Goal: Task Accomplishment & Management: Use online tool/utility

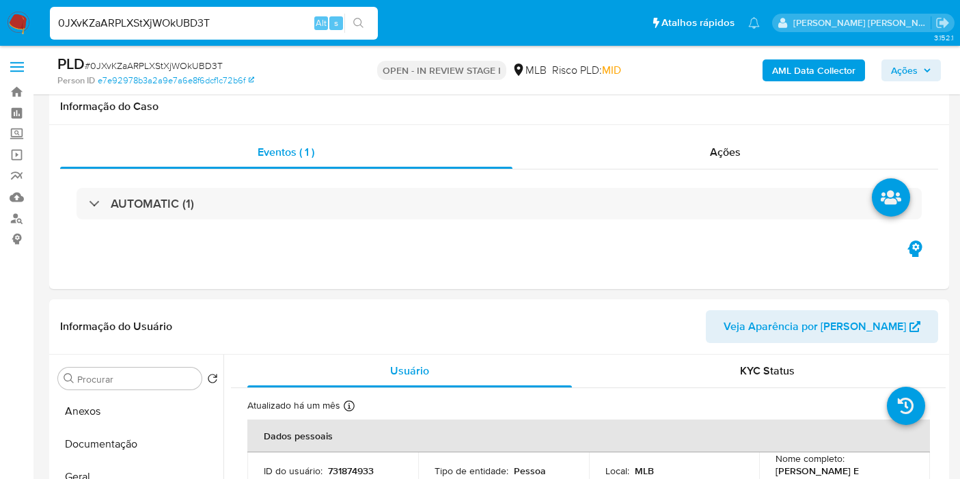
select select "10"
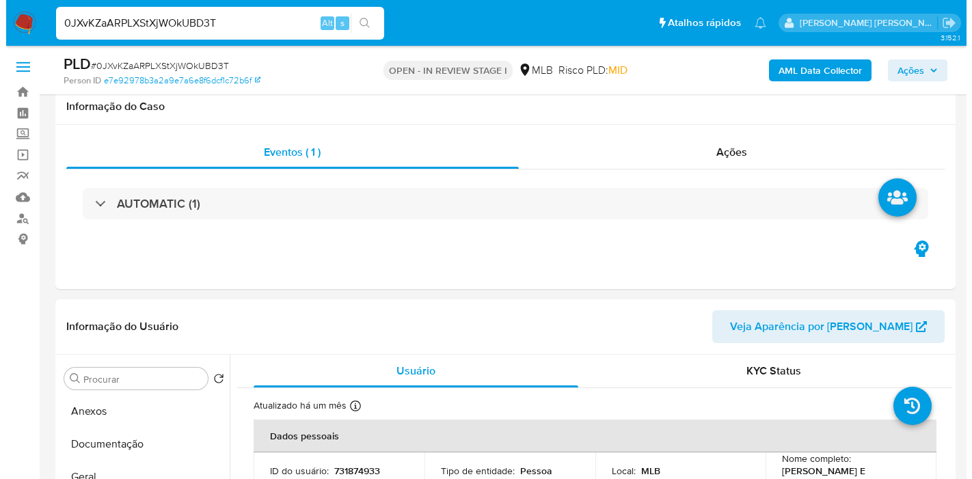
scroll to position [215, 0]
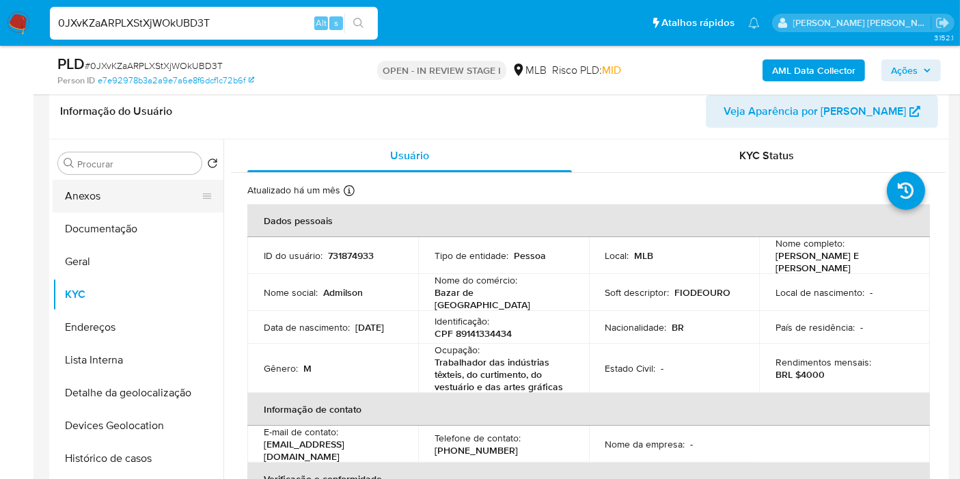
click at [171, 189] on button "Anexos" at bounding box center [133, 196] width 160 height 33
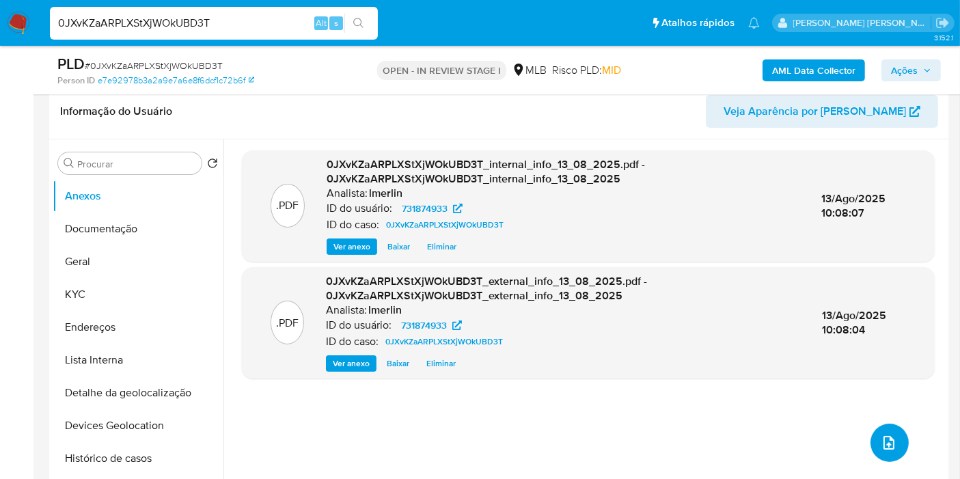
click at [885, 438] on icon "upload-file" at bounding box center [888, 443] width 11 height 14
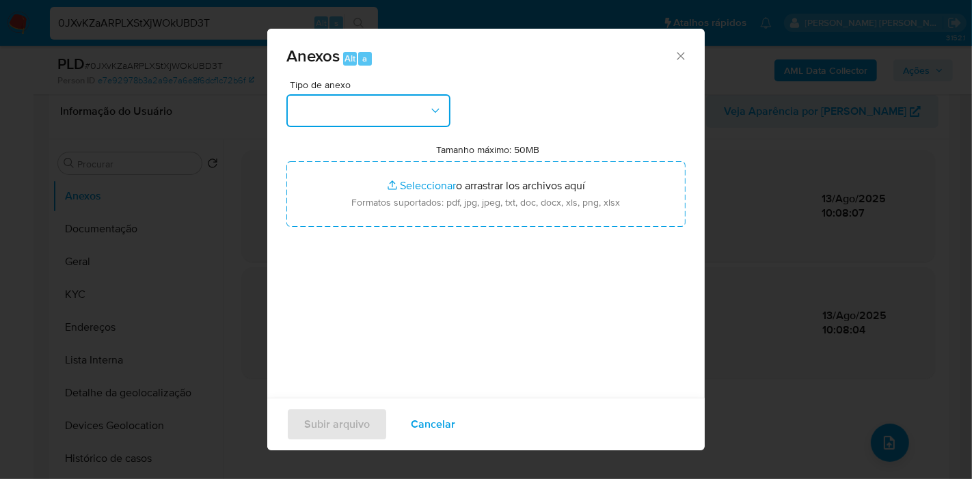
click at [397, 102] on button "button" at bounding box center [368, 110] width 164 height 33
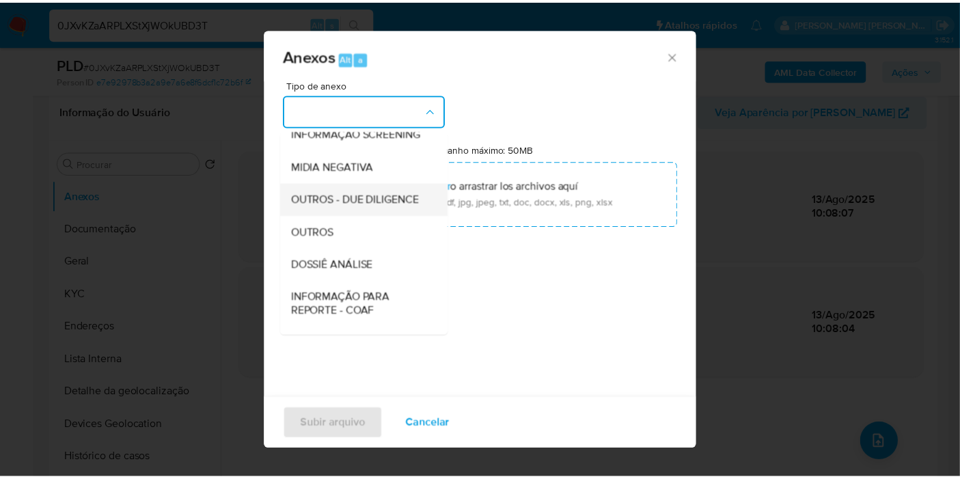
scroll to position [152, 0]
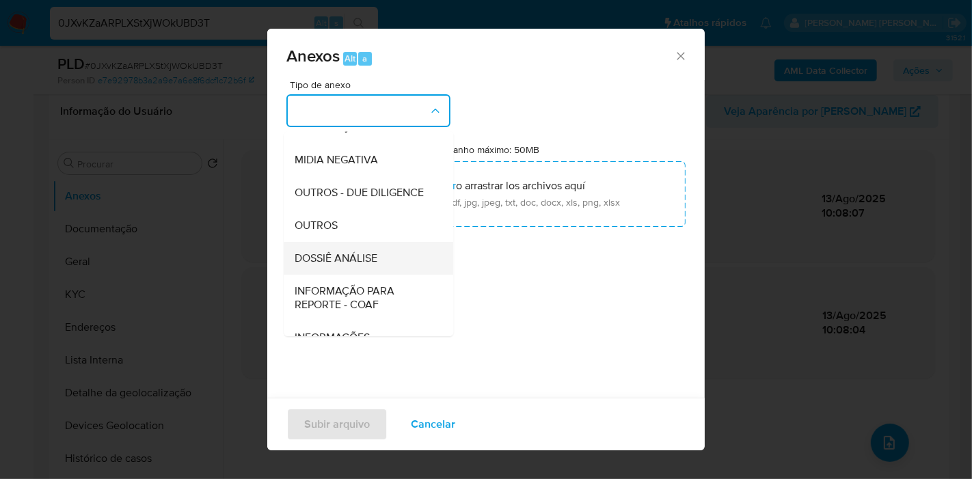
click at [386, 275] on div "DOSSIÊ ANÁLISE" at bounding box center [363, 258] width 139 height 33
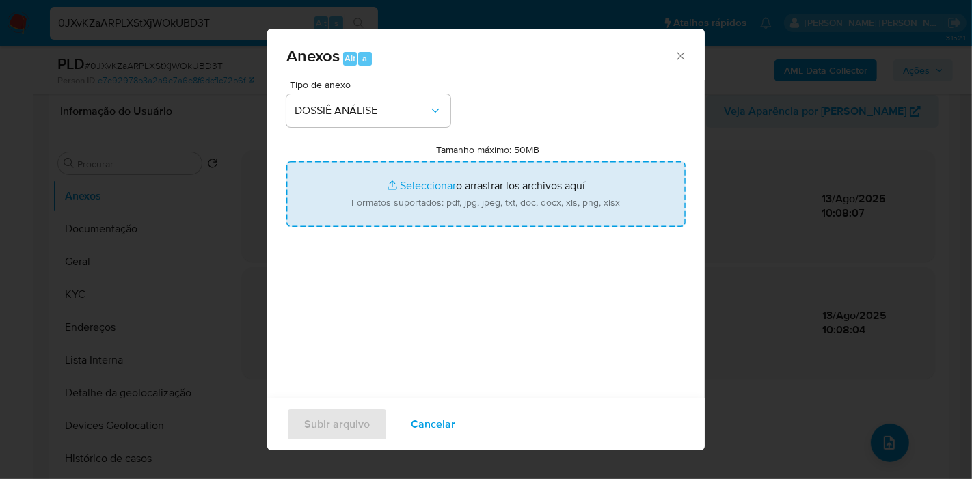
click at [448, 217] on input "Tamanho máximo: 50MB Seleccionar archivos" at bounding box center [485, 194] width 399 height 66
type input "C:\fakepath\Mulan 731874933_2025_08_13_09_24_18.xlsx"
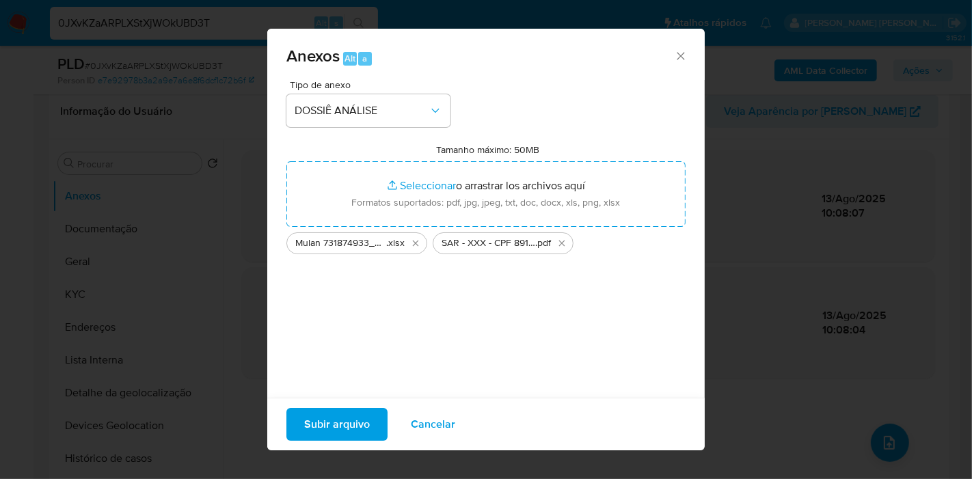
click at [336, 424] on span "Subir arquivo" at bounding box center [337, 424] width 66 height 30
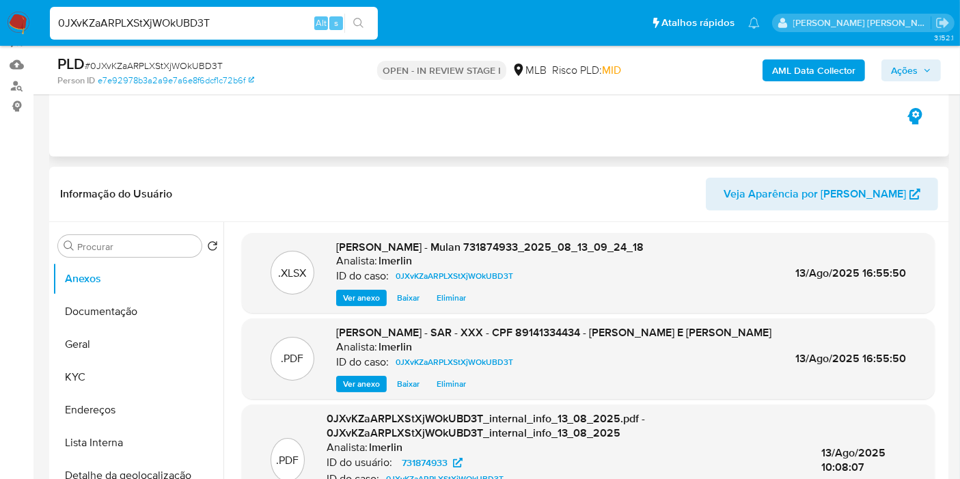
scroll to position [0, 0]
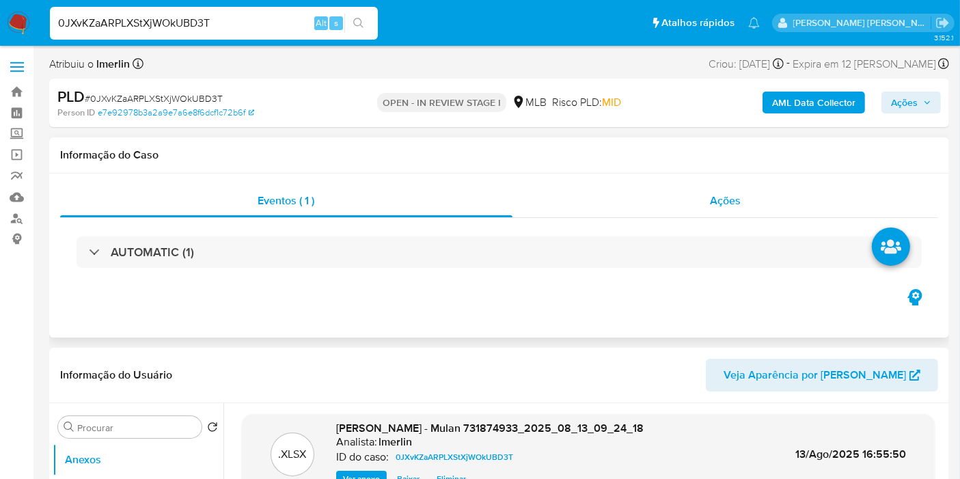
click at [766, 210] on div "Ações" at bounding box center [725, 200] width 426 height 33
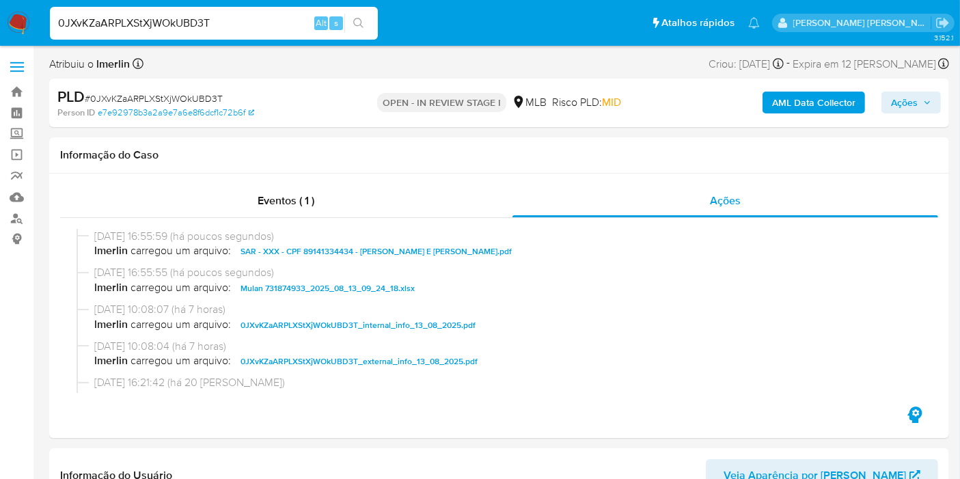
click at [905, 108] on span "Ações" at bounding box center [904, 103] width 27 height 22
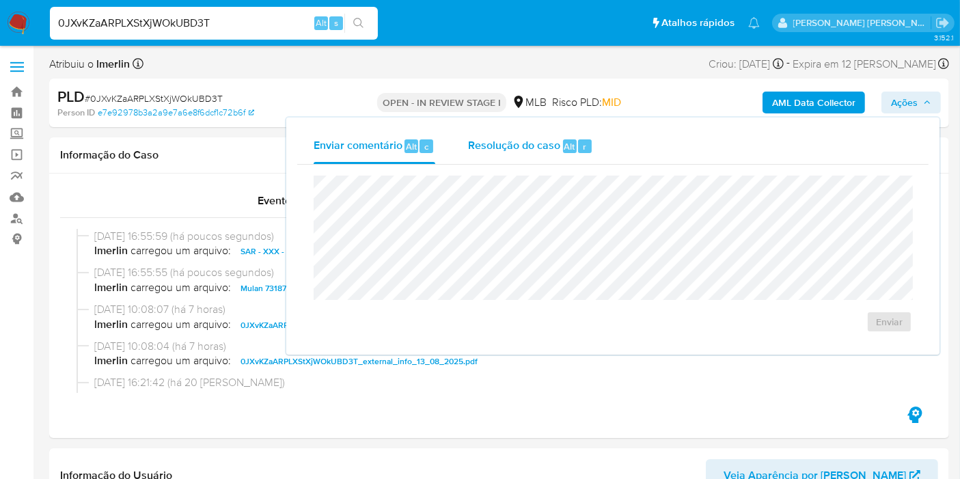
click at [468, 154] on div "Resolução do caso Alt r" at bounding box center [530, 146] width 125 height 36
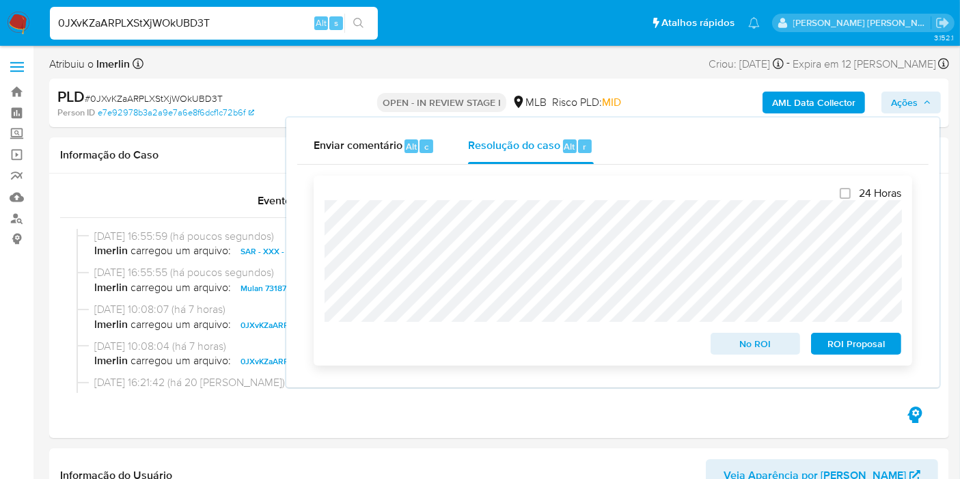
click at [860, 347] on span "ROI Proposal" at bounding box center [856, 343] width 71 height 19
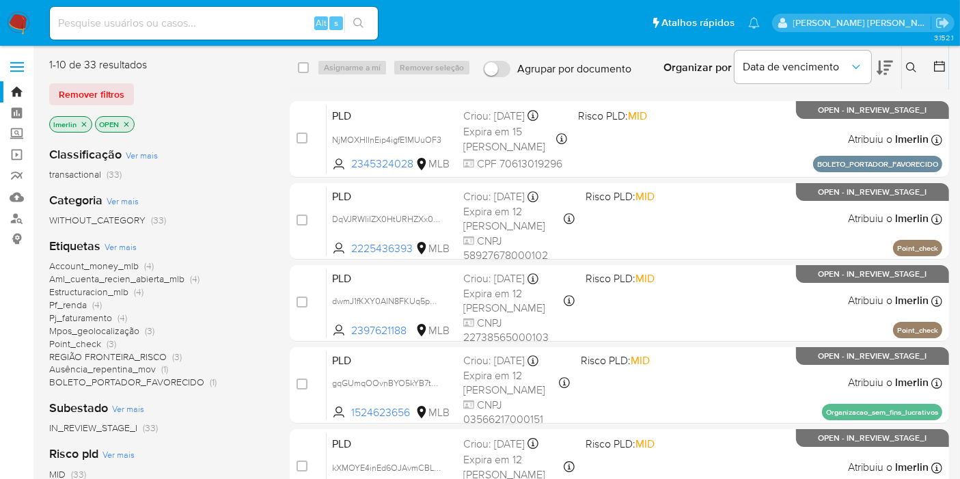
click at [80, 122] on icon "close-filter" at bounding box center [84, 124] width 8 height 8
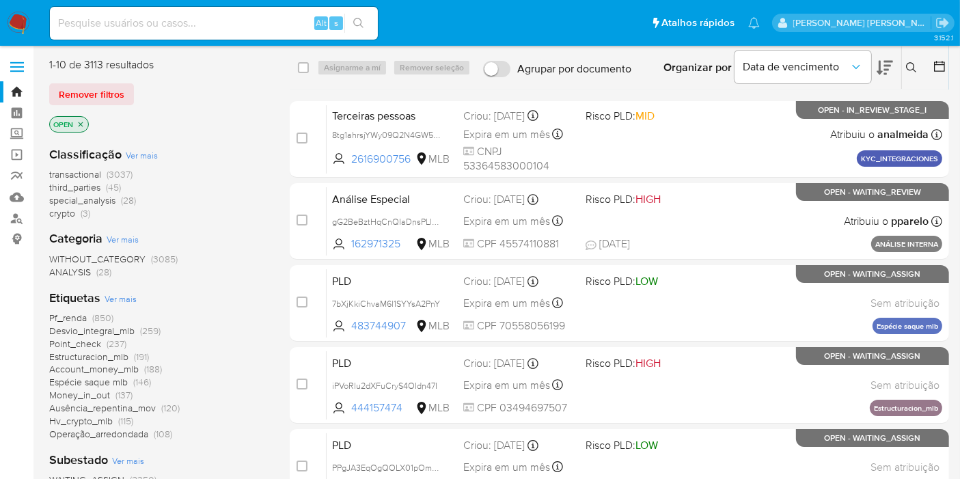
click at [205, 13] on div "Alt s" at bounding box center [214, 23] width 328 height 33
click at [208, 30] on input at bounding box center [214, 23] width 328 height 18
paste input "447971443"
type input "447971443"
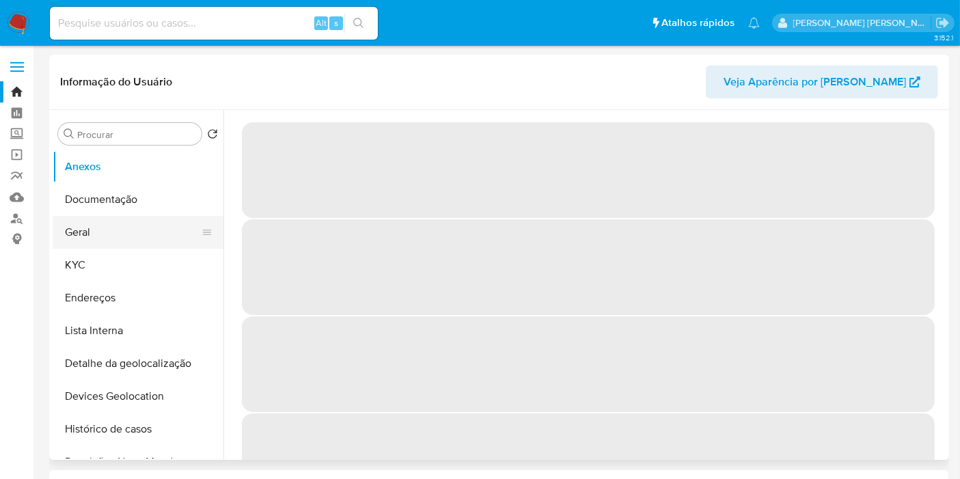
click at [115, 223] on button "Geral" at bounding box center [133, 232] width 160 height 33
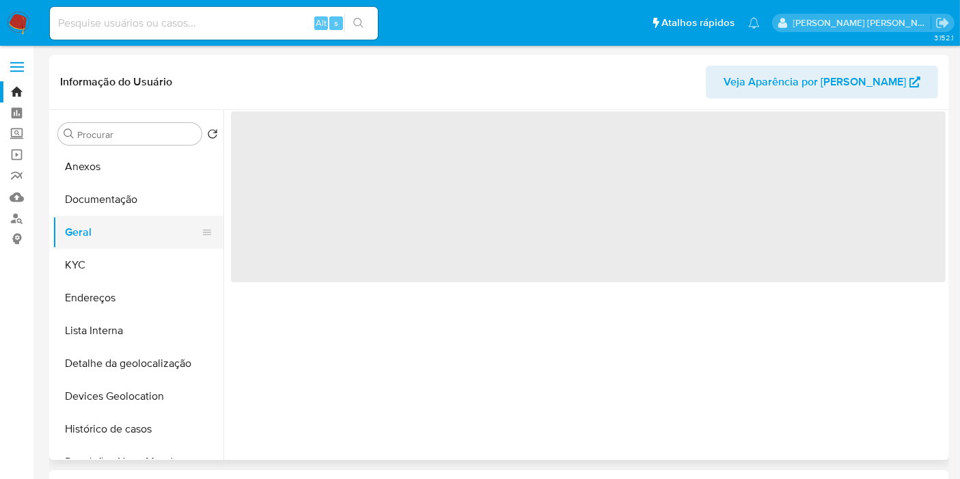
select select "10"
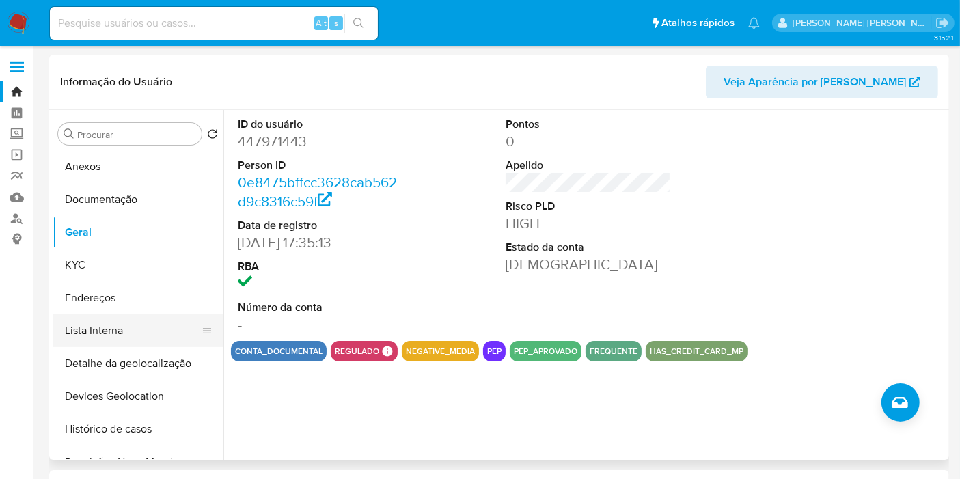
click at [120, 336] on button "Lista Interna" at bounding box center [133, 330] width 160 height 33
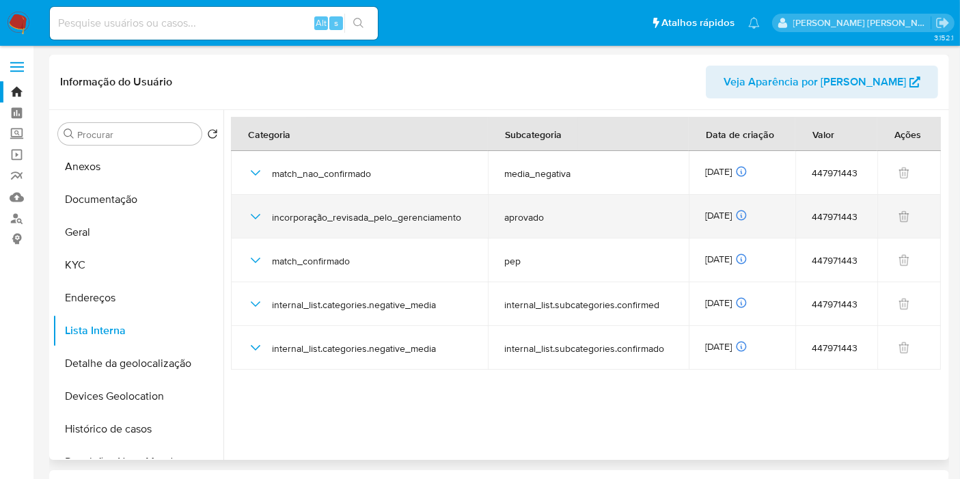
drag, startPoint x: 394, startPoint y: 212, endPoint x: 442, endPoint y: 215, distance: 47.9
click at [442, 215] on span "incorporação_revisada_pelo_gerenciamento" at bounding box center [372, 217] width 200 height 12
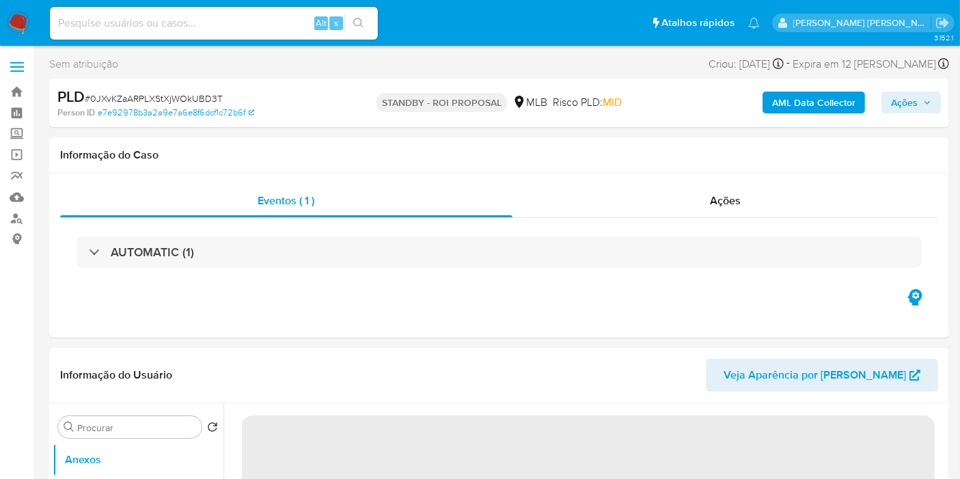
select select "10"
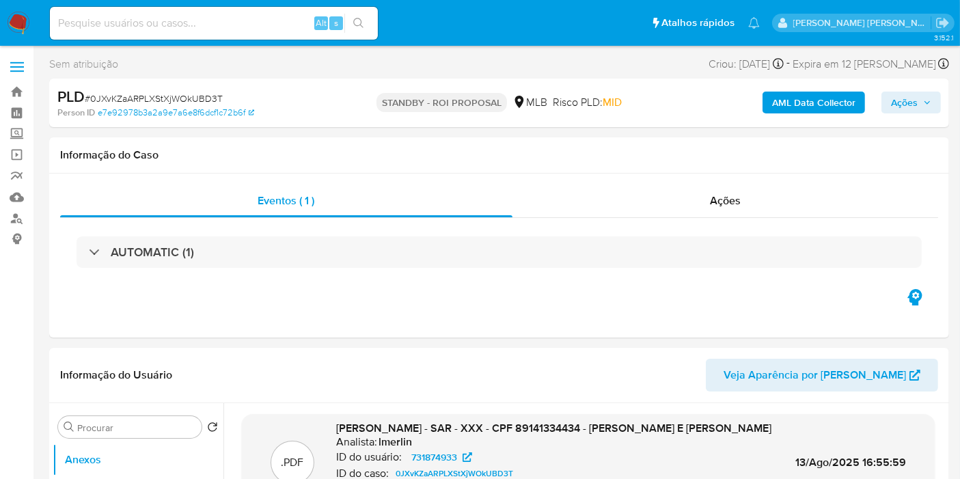
click at [20, 16] on img at bounding box center [18, 23] width 23 height 23
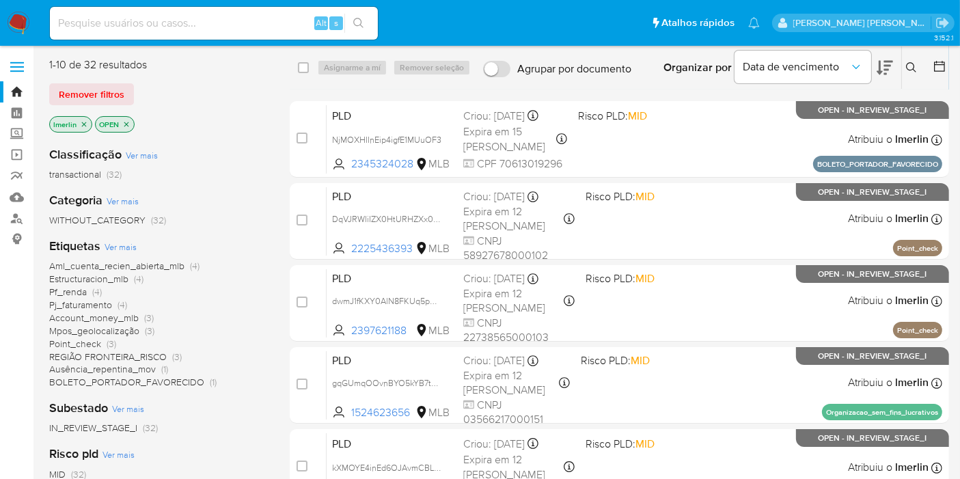
click at [85, 127] on icon "close-filter" at bounding box center [84, 124] width 8 height 8
